Goal: Find specific page/section: Find specific page/section

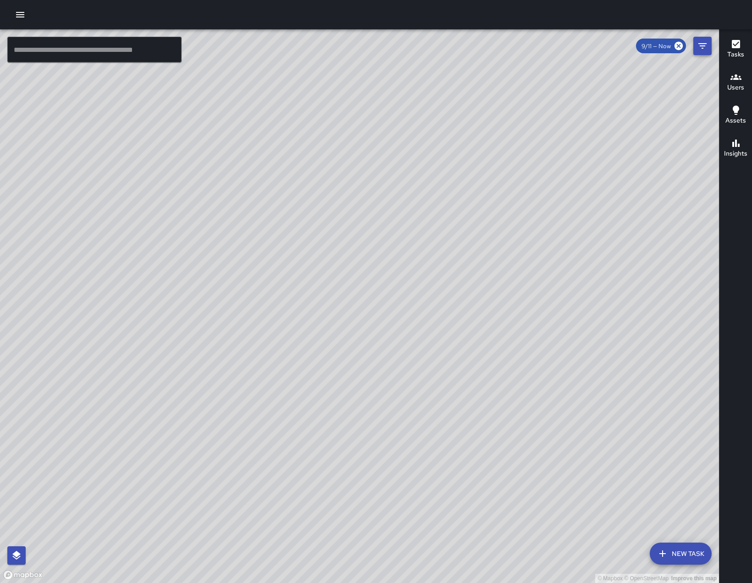
click at [699, 50] on icon "Filters" at bounding box center [702, 45] width 11 height 11
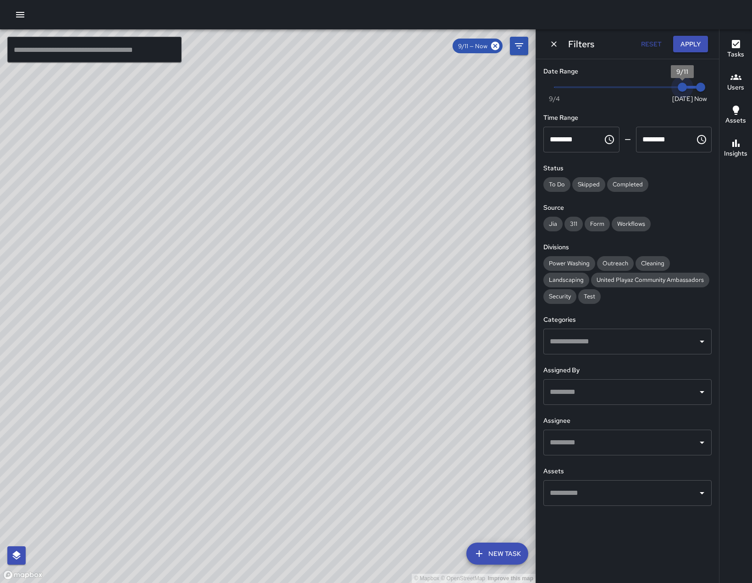
type input "*"
drag, startPoint x: 681, startPoint y: 92, endPoint x: 669, endPoint y: 92, distance: 11.5
click at [669, 92] on span "9/10" at bounding box center [664, 87] width 9 height 9
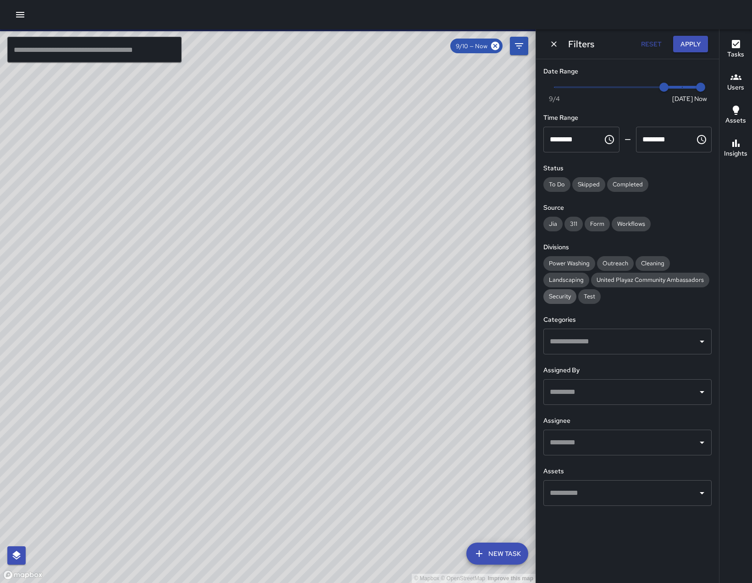
click at [575, 300] on span "Security" at bounding box center [560, 296] width 33 height 8
click at [701, 397] on icon "Open" at bounding box center [702, 391] width 11 height 11
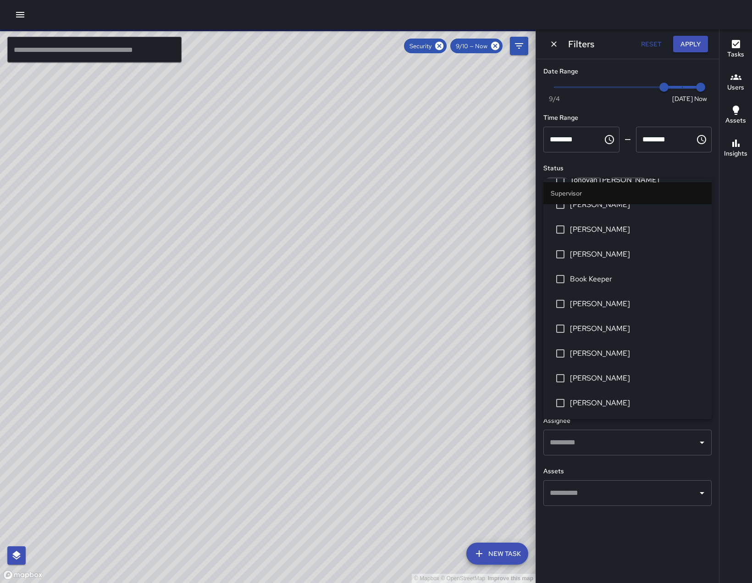
scroll to position [224, 0]
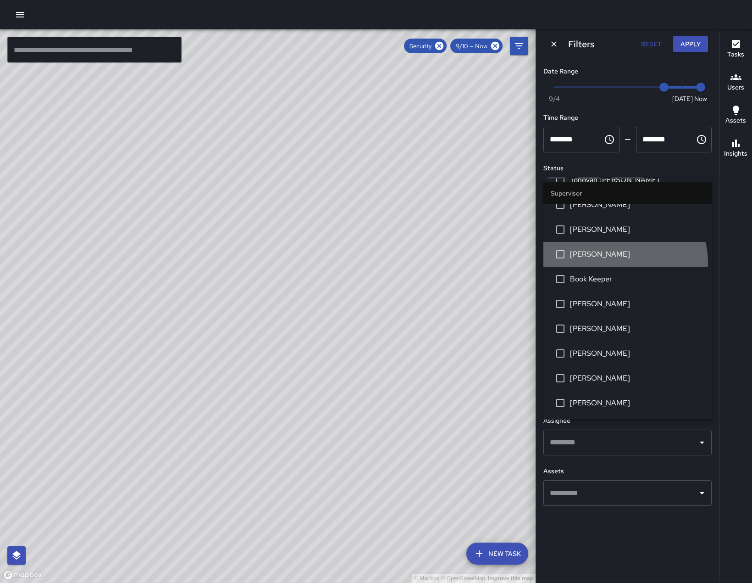
click at [622, 243] on li "[PERSON_NAME]" at bounding box center [628, 254] width 168 height 25
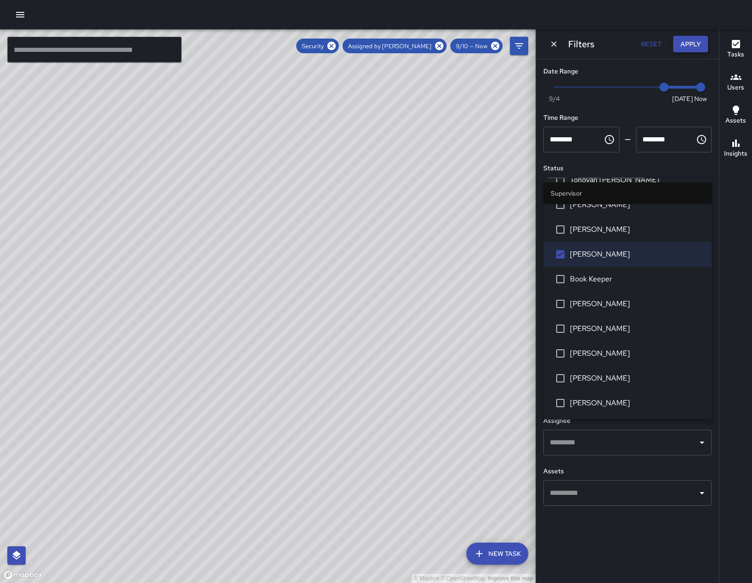
click at [683, 44] on button "Apply" at bounding box center [690, 44] width 35 height 17
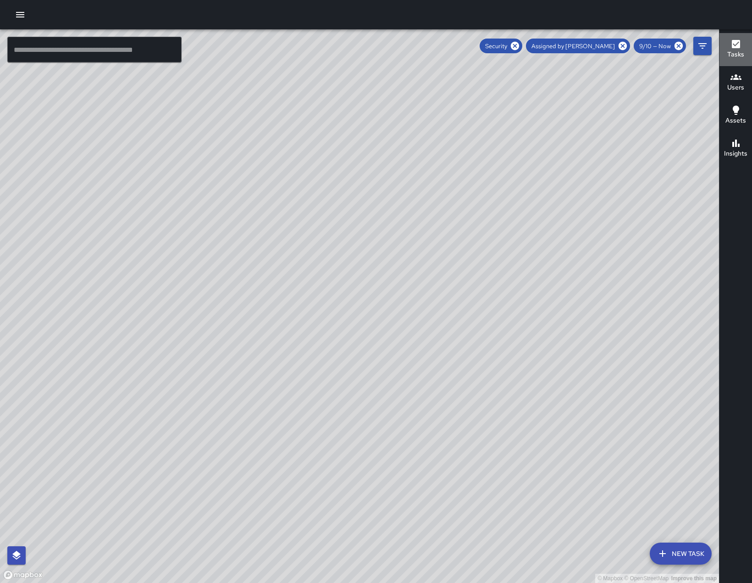
drag, startPoint x: 744, startPoint y: 44, endPoint x: 740, endPoint y: 41, distance: 4.7
click at [743, 42] on div "Tasks" at bounding box center [736, 49] width 17 height 21
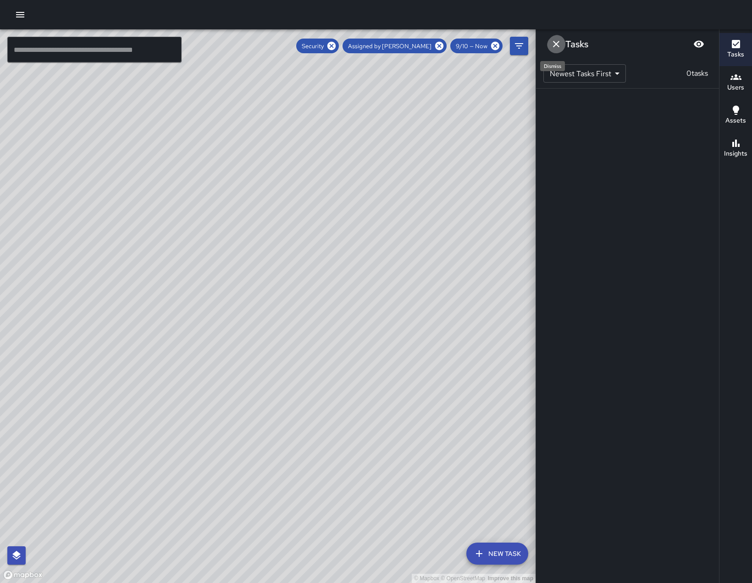
click at [554, 44] on icon "Dismiss" at bounding box center [556, 44] width 11 height 11
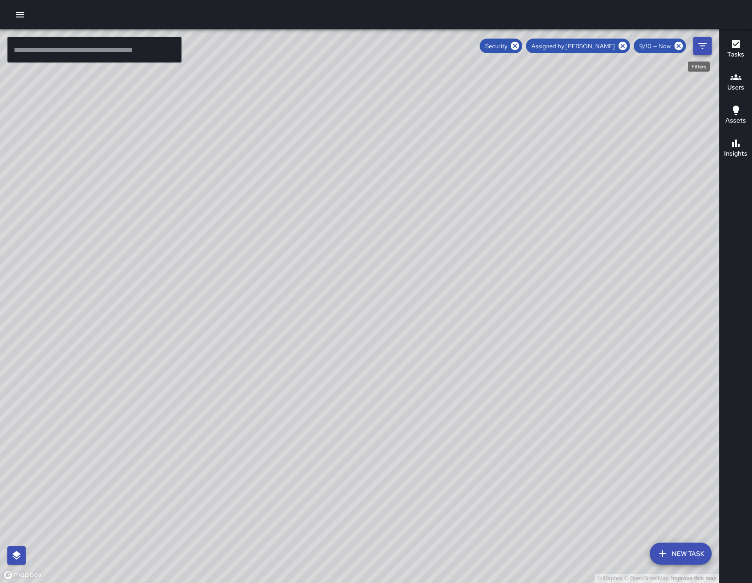
click at [706, 46] on icon "Filters" at bounding box center [702, 45] width 11 height 11
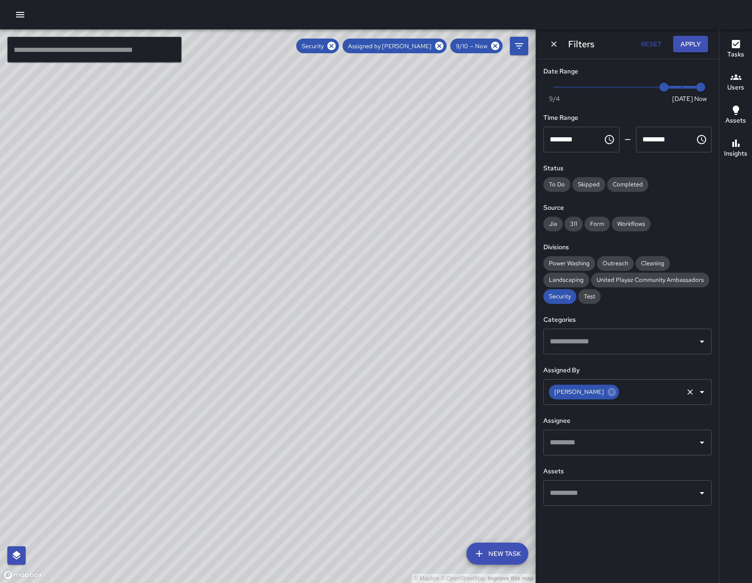
click at [690, 396] on icon "Clear" at bounding box center [690, 391] width 9 height 9
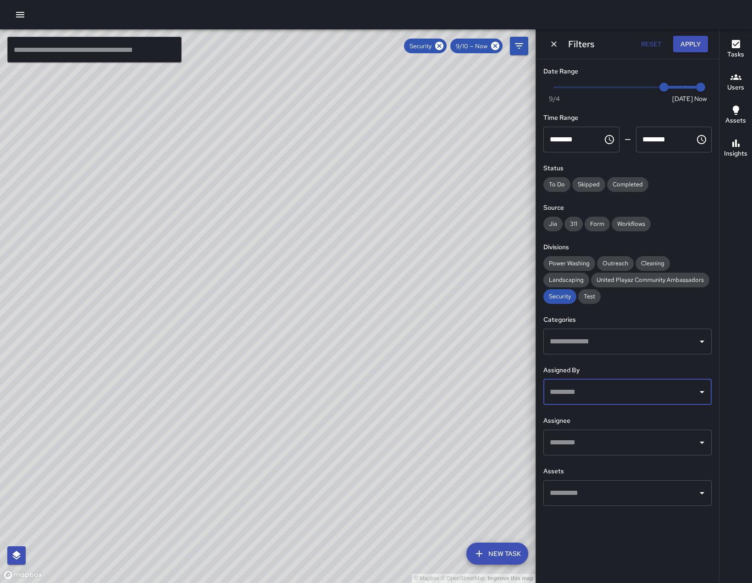
click at [698, 448] on icon "Open" at bounding box center [702, 442] width 11 height 11
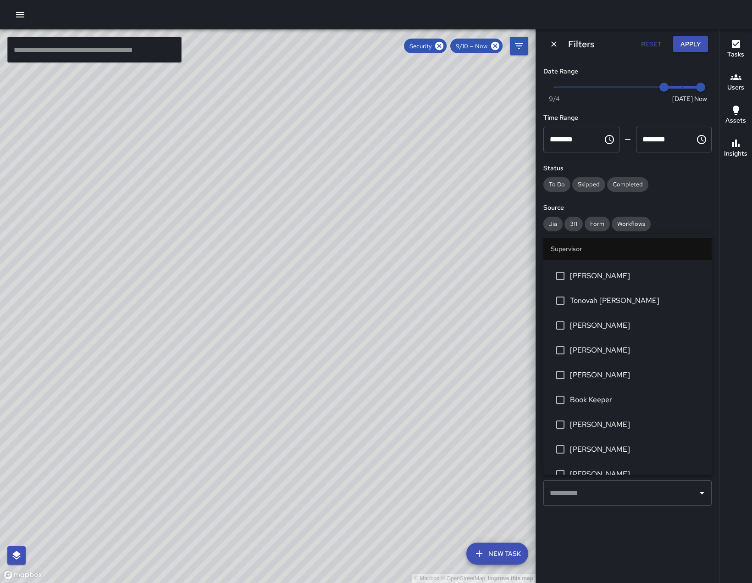
scroll to position [138, 0]
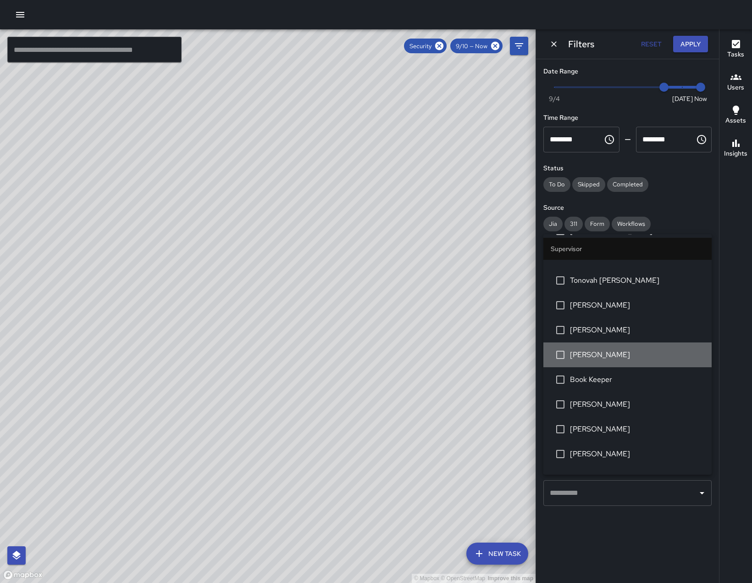
click at [645, 360] on span "[PERSON_NAME]" at bounding box center [637, 354] width 134 height 11
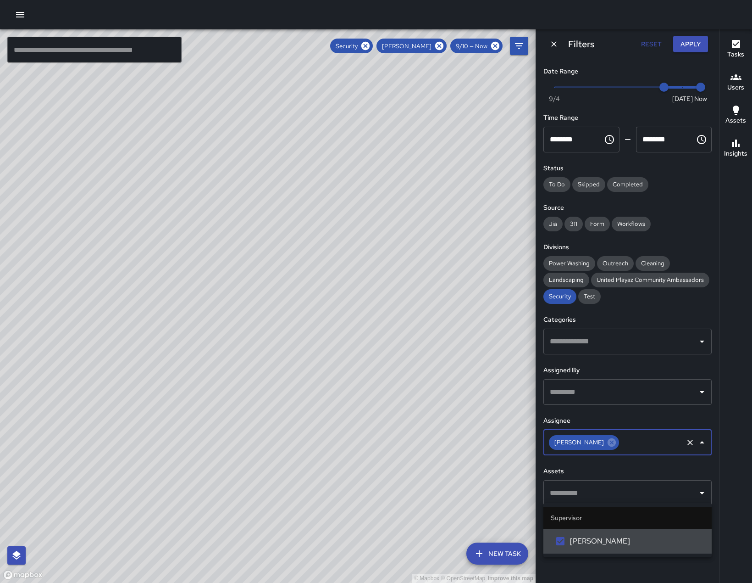
scroll to position [0, 0]
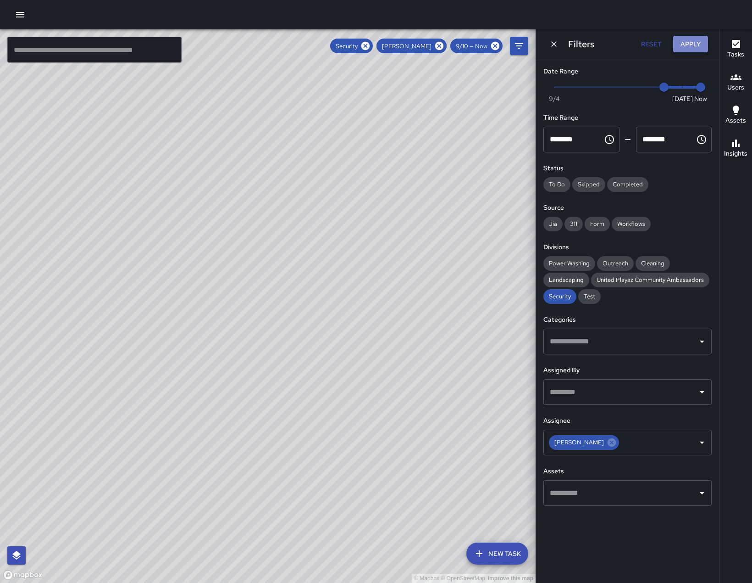
click at [694, 50] on button "Apply" at bounding box center [690, 44] width 35 height 17
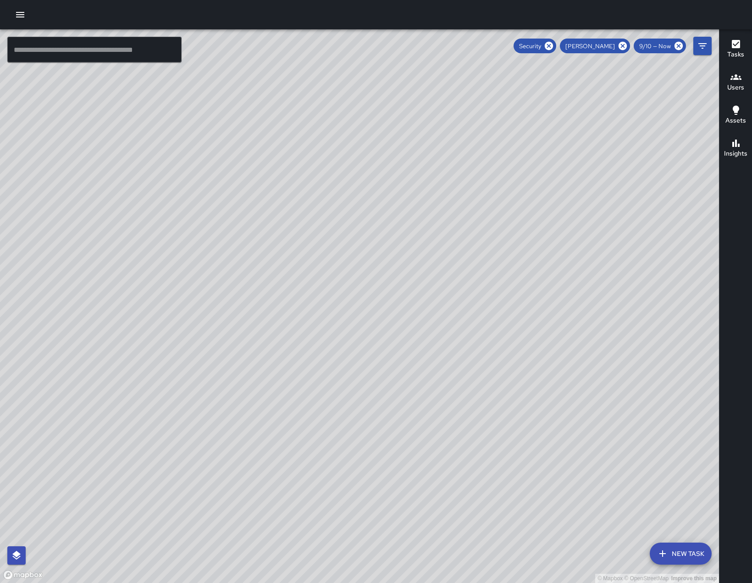
click at [740, 42] on icon "button" at bounding box center [736, 44] width 8 height 8
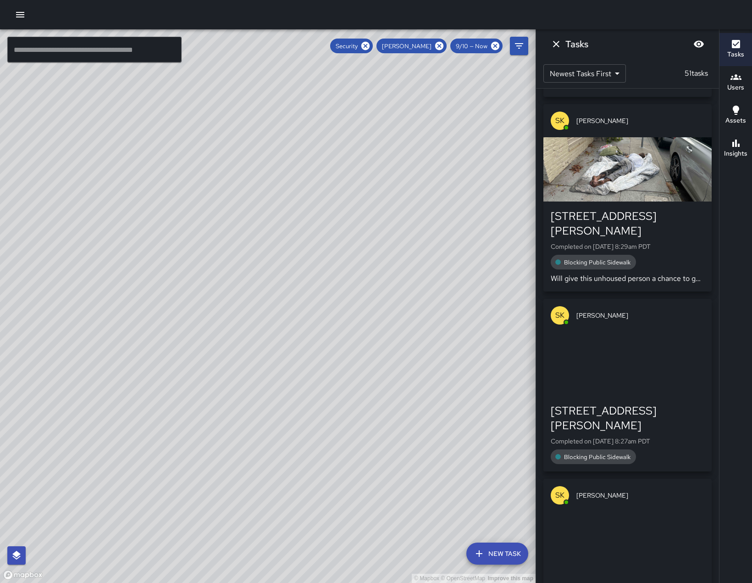
scroll to position [731, 0]
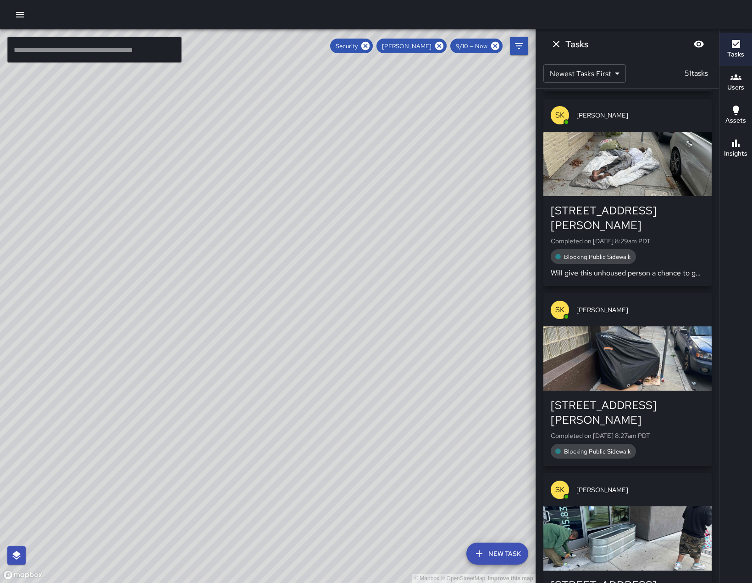
click at [662, 343] on div "button" at bounding box center [628, 358] width 168 height 64
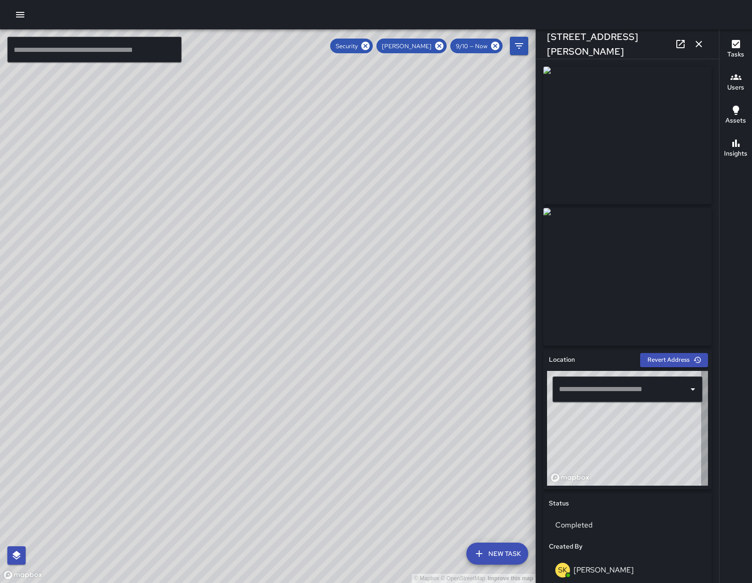
type input "**********"
click at [700, 41] on icon "button" at bounding box center [699, 44] width 6 height 6
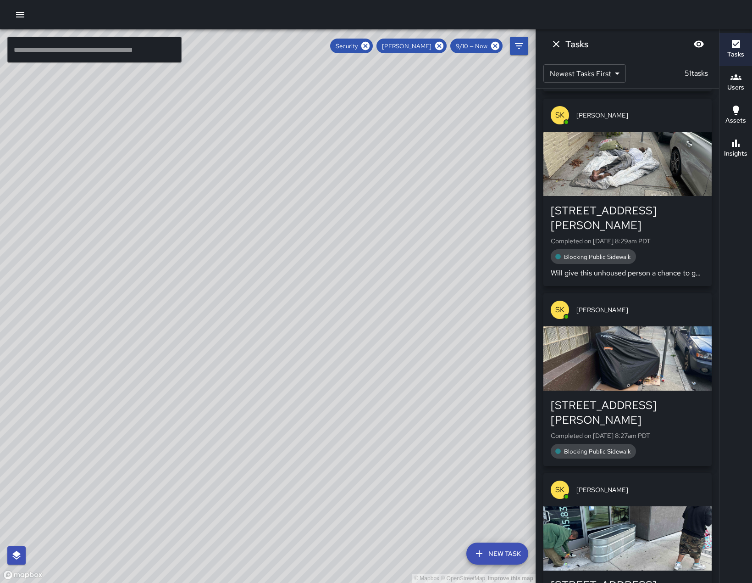
scroll to position [1163, 0]
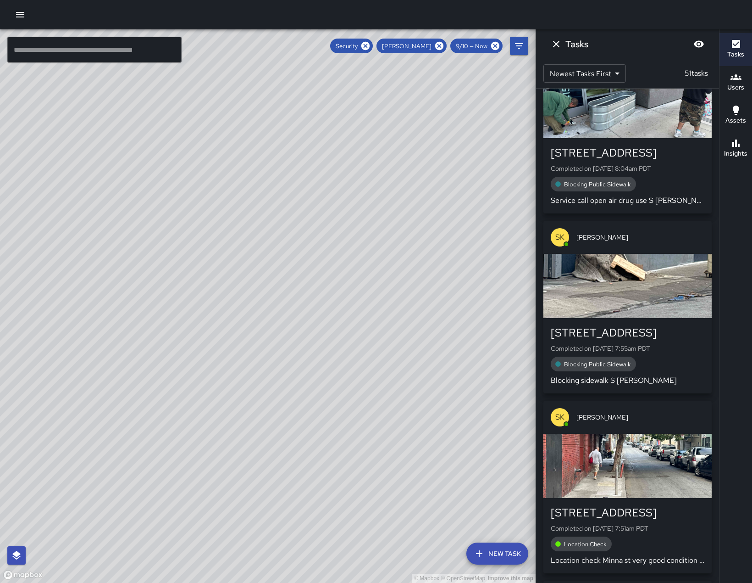
click at [658, 295] on div "button" at bounding box center [628, 286] width 168 height 64
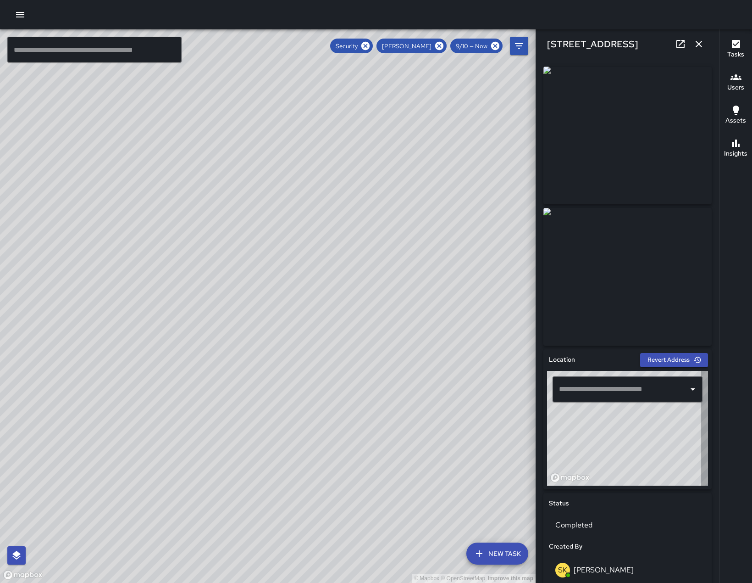
type input "**********"
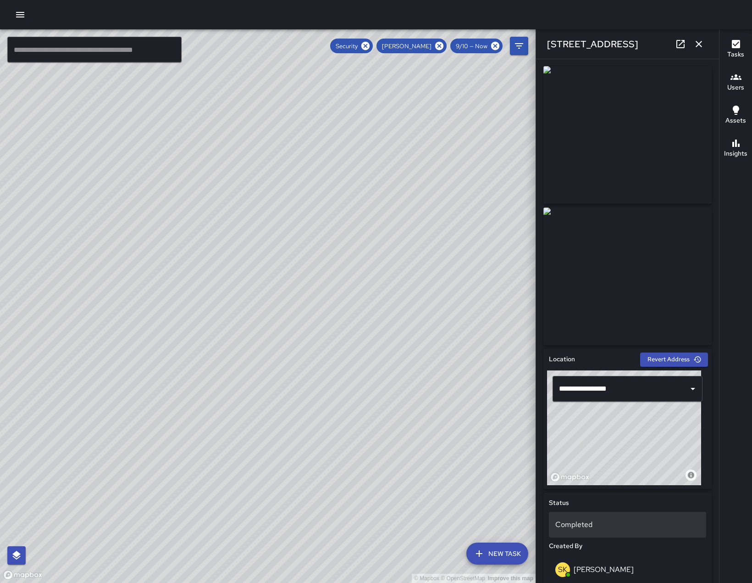
scroll to position [0, 0]
click at [615, 113] on img at bounding box center [628, 136] width 168 height 138
click at [636, 119] on img at bounding box center [628, 136] width 168 height 138
click at [699, 41] on icon "button" at bounding box center [699, 44] width 11 height 11
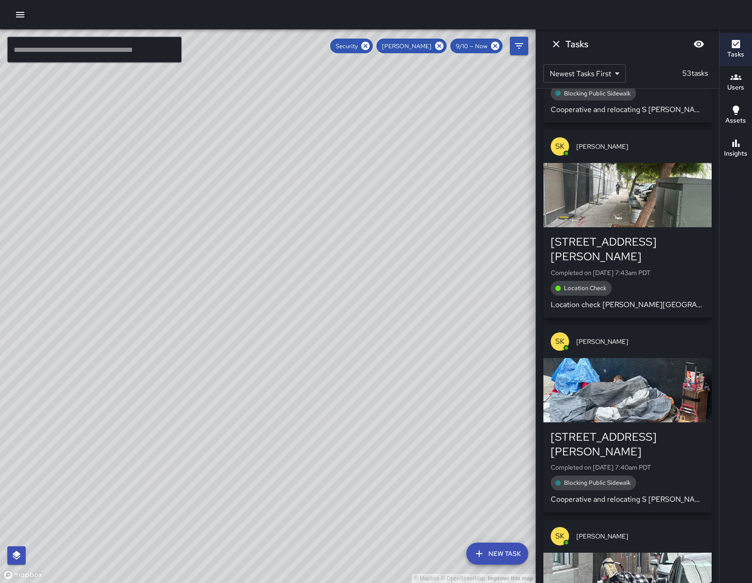
scroll to position [2228, 0]
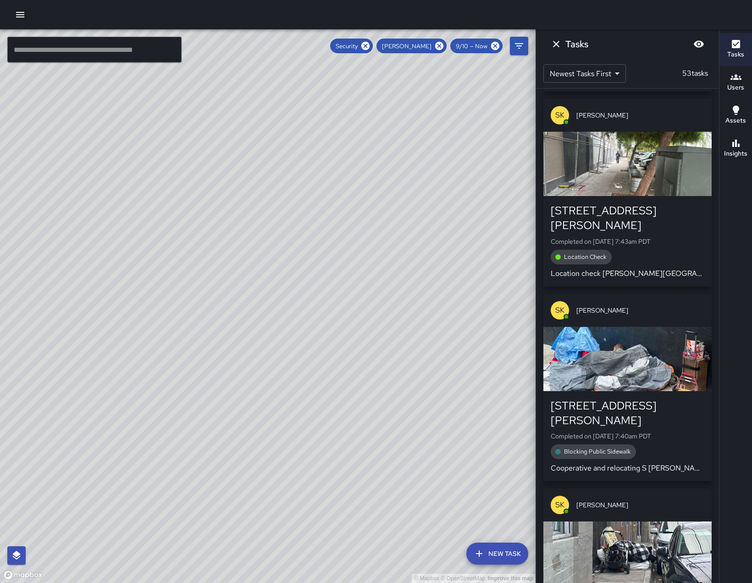
drag, startPoint x: 339, startPoint y: 283, endPoint x: 266, endPoint y: 270, distance: 74.9
click at [266, 270] on div "© Mapbox © OpenStreetMap Improve this map" at bounding box center [268, 305] width 536 height 553
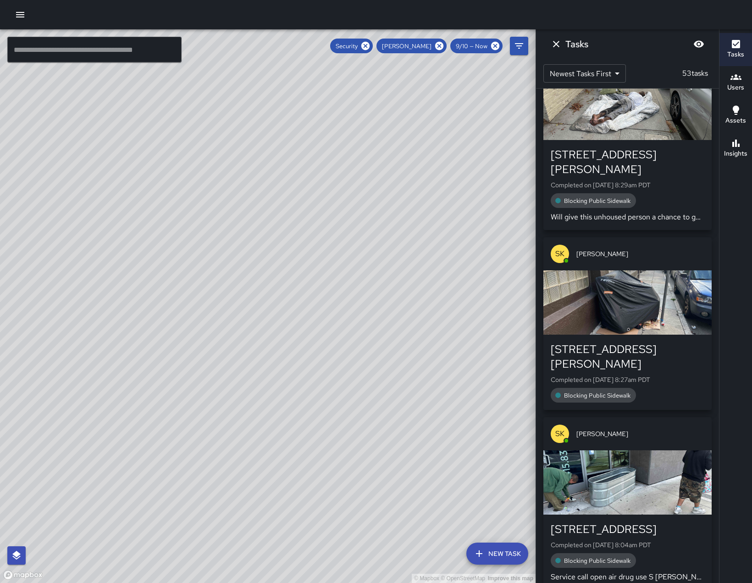
scroll to position [1173, 0]
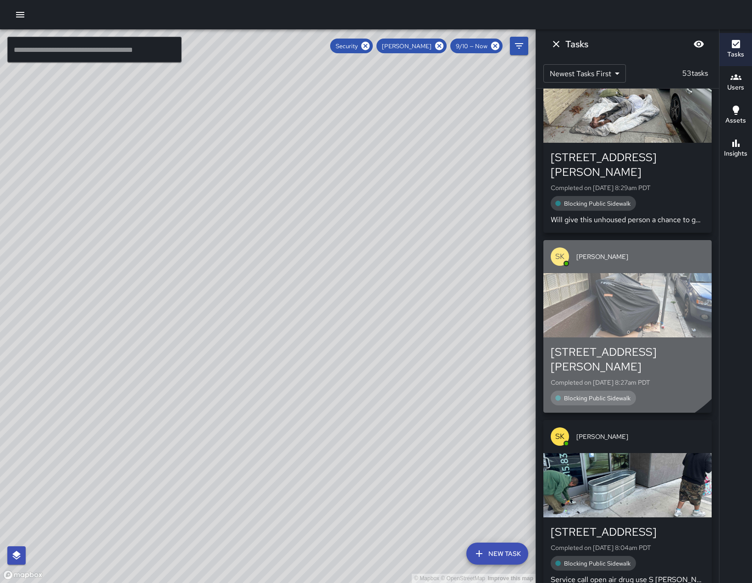
click at [618, 303] on div "button" at bounding box center [628, 305] width 168 height 64
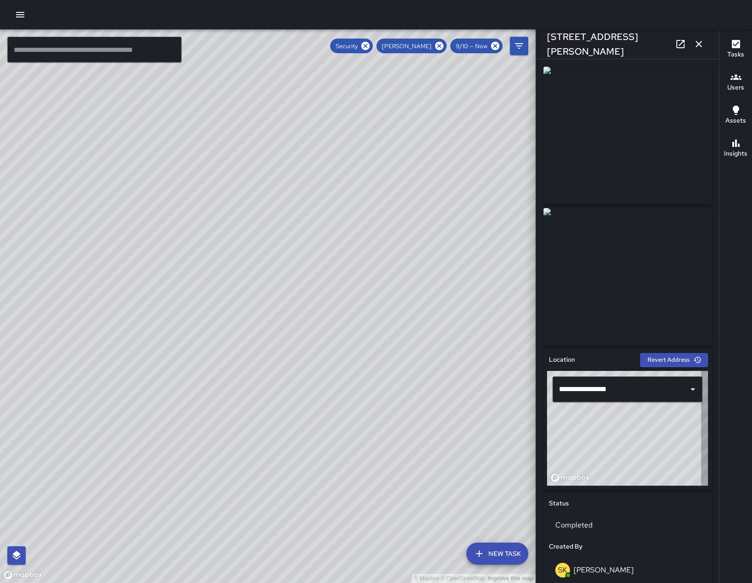
type input "**********"
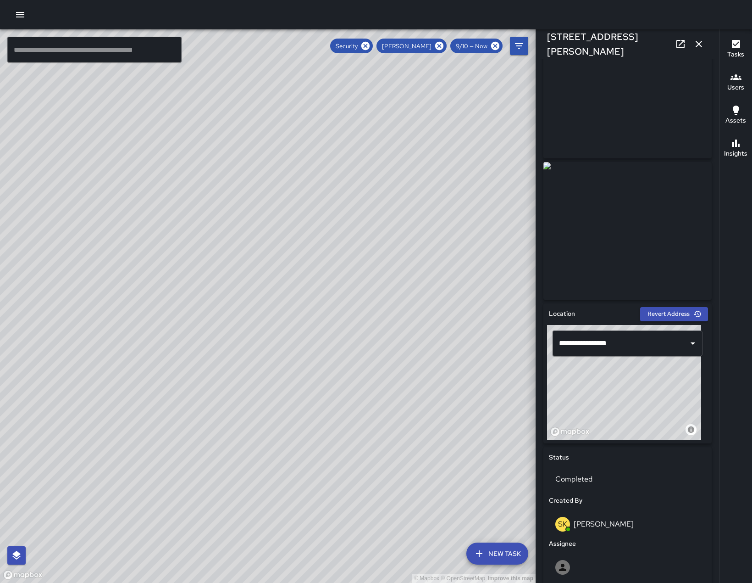
scroll to position [413, 0]
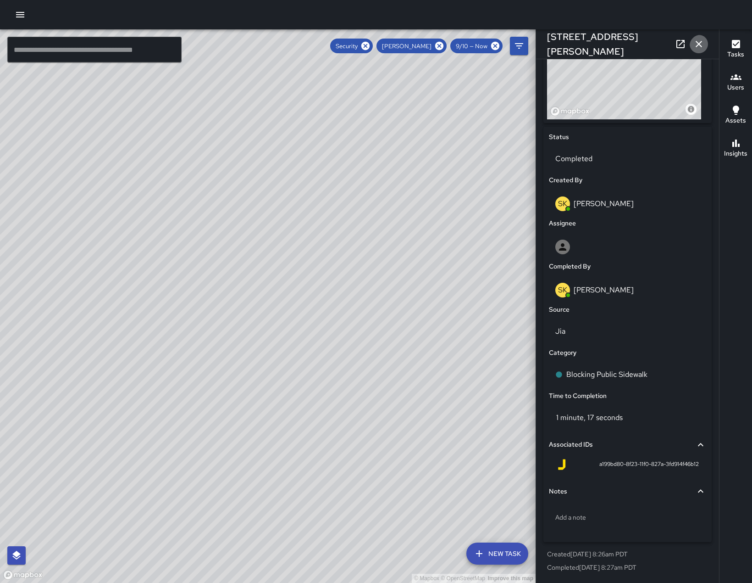
click at [698, 44] on icon "button" at bounding box center [699, 44] width 6 height 6
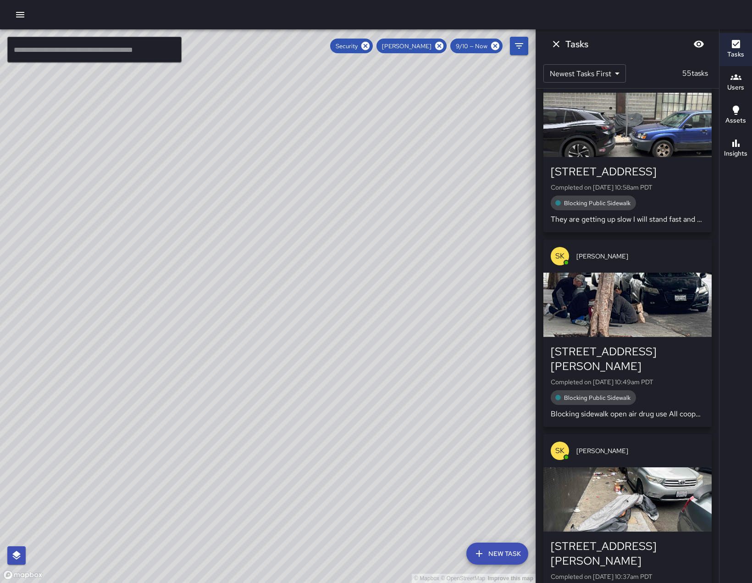
scroll to position [0, 0]
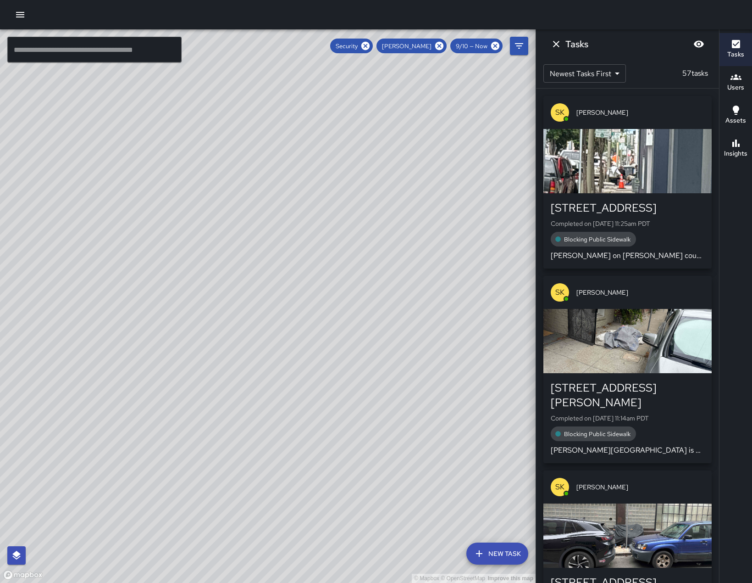
click at [622, 154] on div "button" at bounding box center [628, 161] width 168 height 64
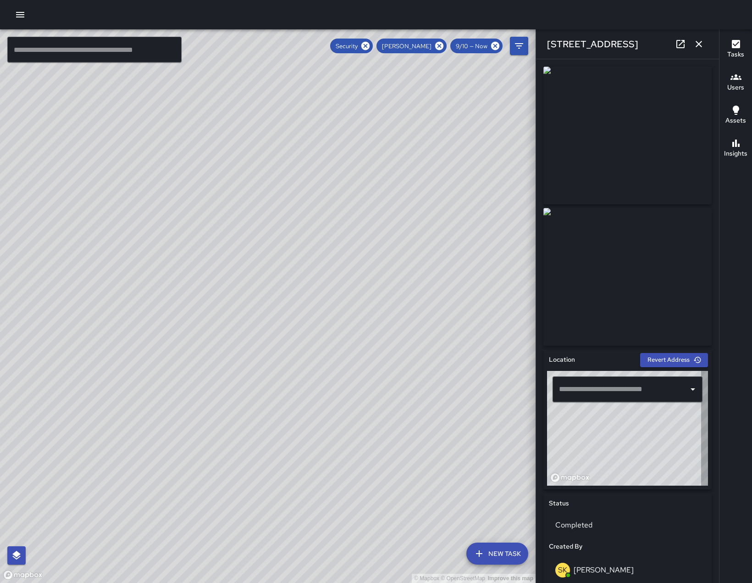
type input "**********"
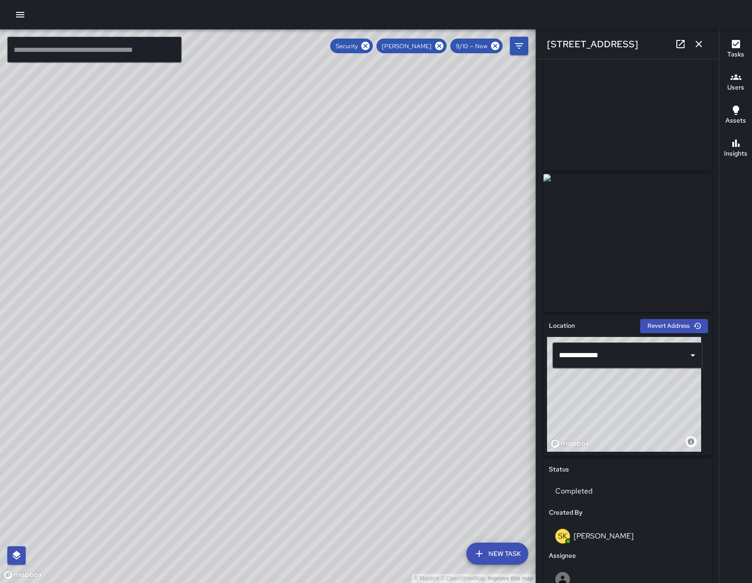
scroll to position [20, 0]
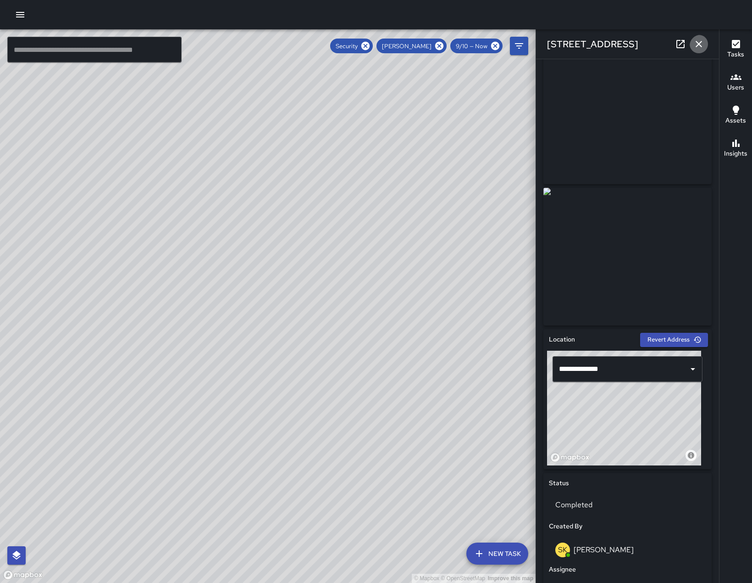
click at [700, 44] on icon "button" at bounding box center [699, 44] width 11 height 11
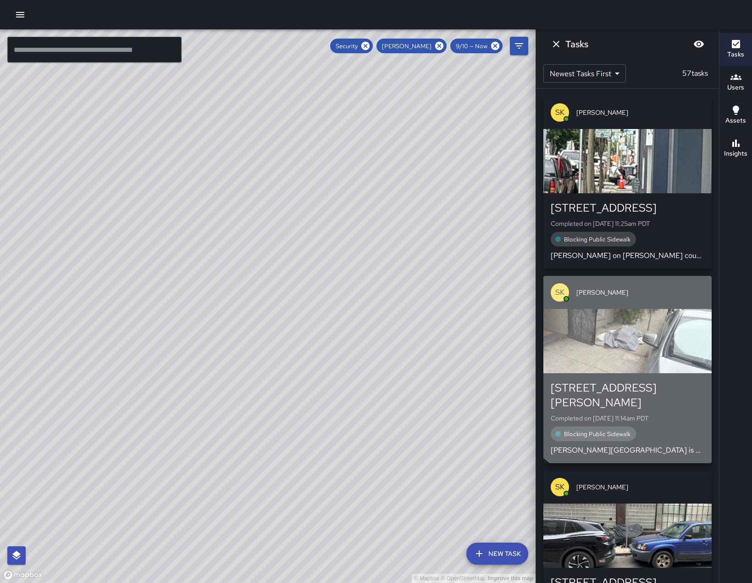
click at [647, 344] on div "button" at bounding box center [628, 341] width 168 height 64
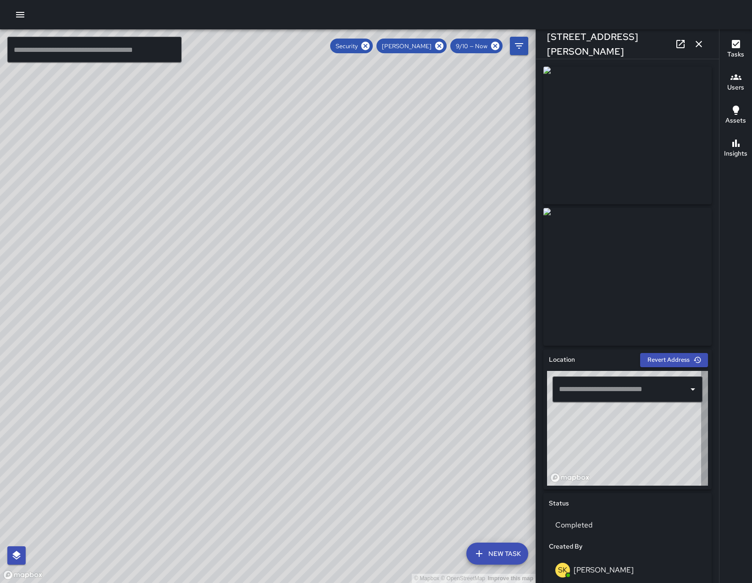
type input "**********"
